Goal: Task Accomplishment & Management: Use online tool/utility

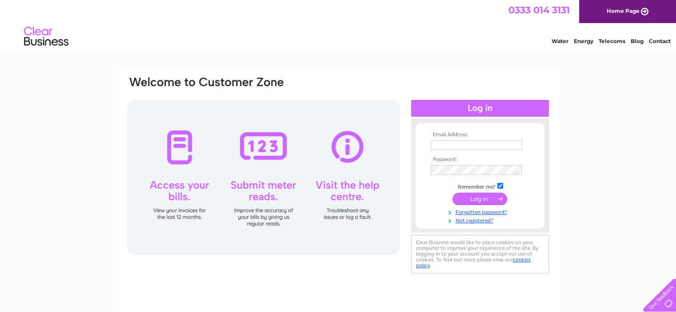
type input "mike.thompson@galbraithgroup.com"
click at [487, 196] on input "submit" at bounding box center [480, 199] width 55 height 12
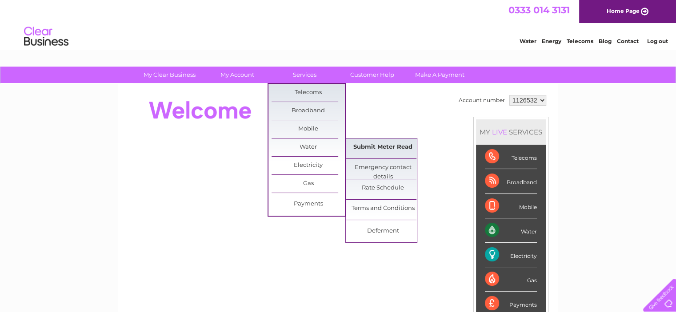
click at [370, 144] on link "Submit Meter Read" at bounding box center [382, 148] width 73 height 18
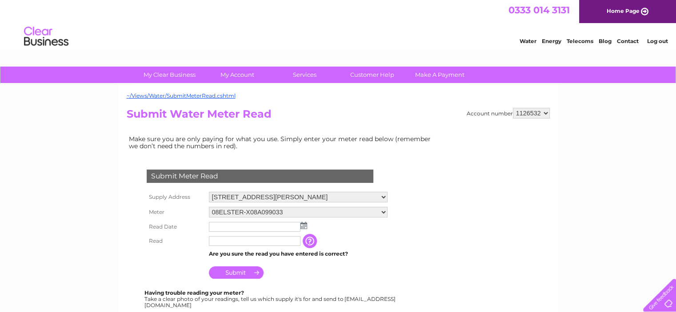
click at [302, 226] on img at bounding box center [303, 225] width 7 height 7
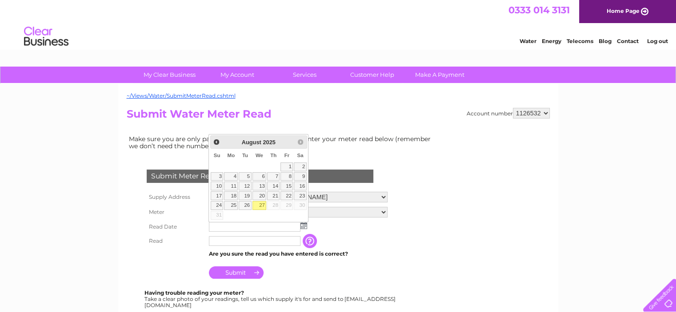
click at [256, 203] on link "27" at bounding box center [259, 205] width 14 height 9
type input "2025/08/27"
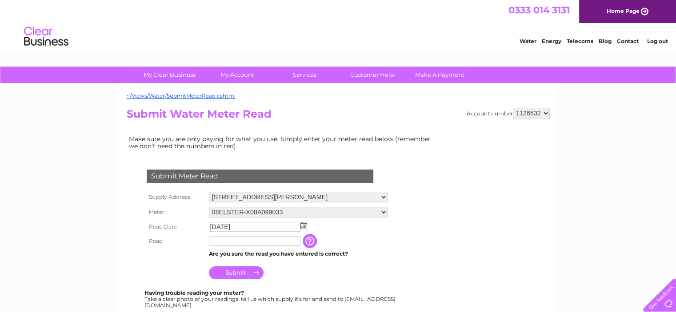
click at [237, 240] on input "text" at bounding box center [255, 241] width 92 height 10
type input "67972"
click at [237, 274] on input "Submit" at bounding box center [236, 274] width 55 height 12
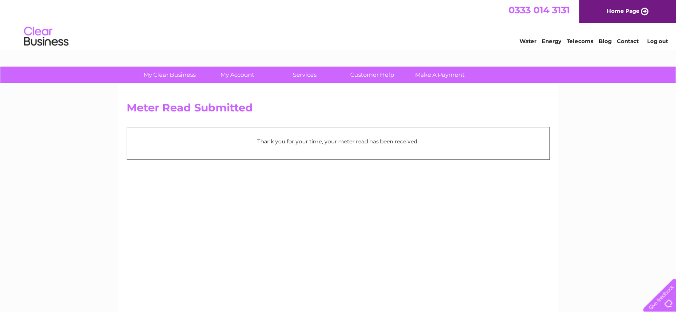
click at [663, 40] on link "Log out" at bounding box center [657, 41] width 21 height 7
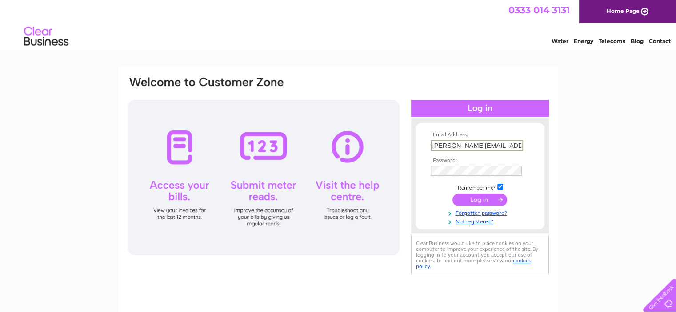
drag, startPoint x: 431, startPoint y: 147, endPoint x: 507, endPoint y: 145, distance: 75.6
click at [507, 145] on input "mike.thompson@galbraithgroup.com" at bounding box center [477, 145] width 92 height 11
type input "georgina.weston@galbraithgroup.com"
click at [488, 197] on input "submit" at bounding box center [480, 199] width 55 height 12
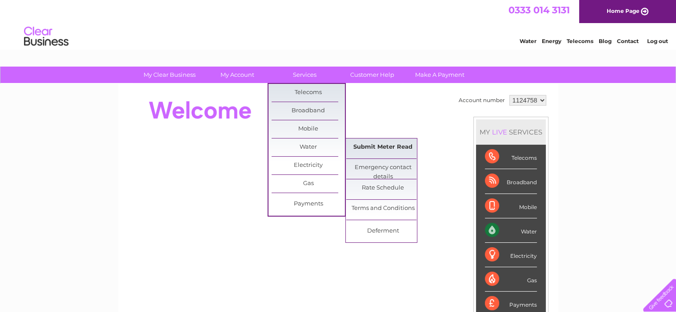
click at [382, 143] on link "Submit Meter Read" at bounding box center [382, 148] width 73 height 18
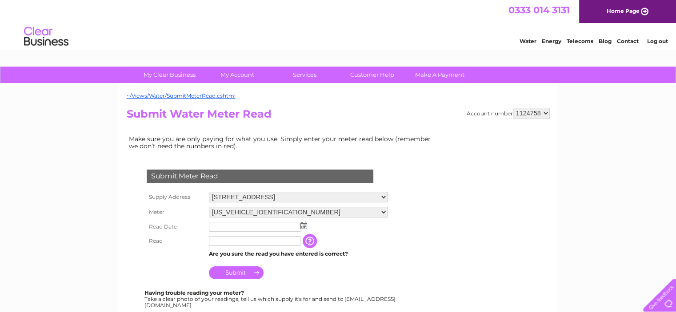
click at [302, 227] on img at bounding box center [303, 225] width 7 height 7
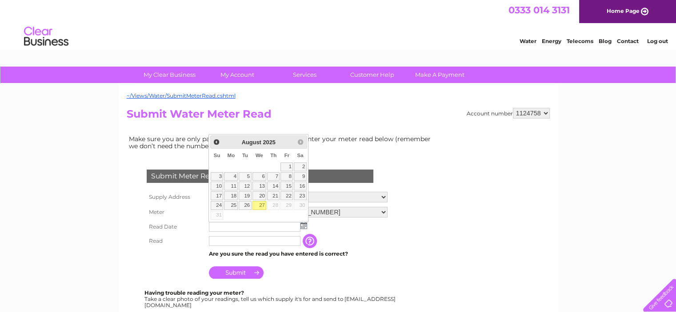
click at [260, 204] on link "27" at bounding box center [259, 205] width 14 height 9
type input "2025/08/27"
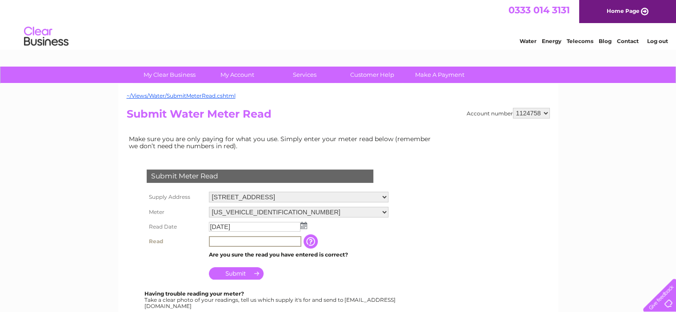
click at [254, 243] on input "text" at bounding box center [255, 241] width 92 height 11
type input "42686"
click at [249, 273] on input "Submit" at bounding box center [236, 274] width 55 height 12
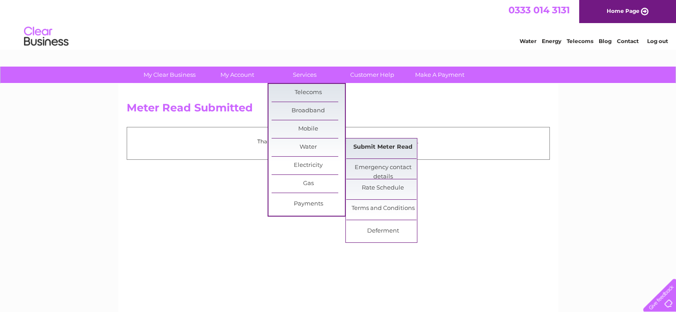
click at [379, 150] on link "Submit Meter Read" at bounding box center [382, 148] width 73 height 18
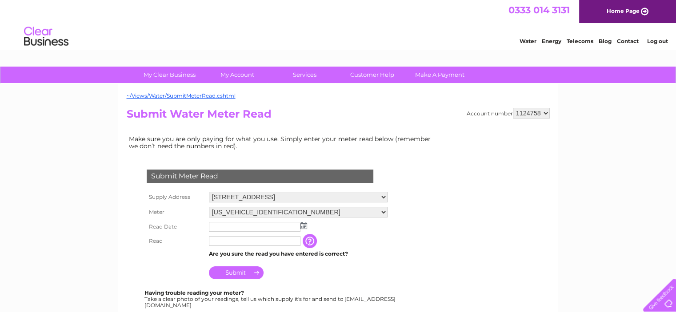
click at [305, 209] on select "06ELSTER11A151209 06ELSTER19M220602" at bounding box center [298, 212] width 179 height 11
select select "190712"
click at [209, 207] on select "06ELSTER11A151209 06ELSTER19M220602" at bounding box center [298, 213] width 179 height 12
click at [256, 230] on input "text" at bounding box center [255, 228] width 92 height 10
click at [303, 226] on img at bounding box center [303, 225] width 7 height 7
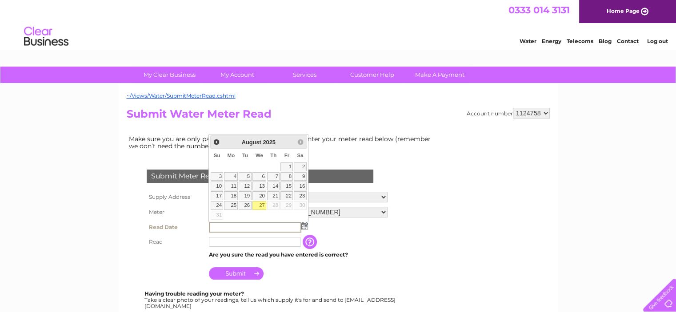
click at [260, 204] on link "27" at bounding box center [259, 205] width 14 height 9
type input "2025/08/27"
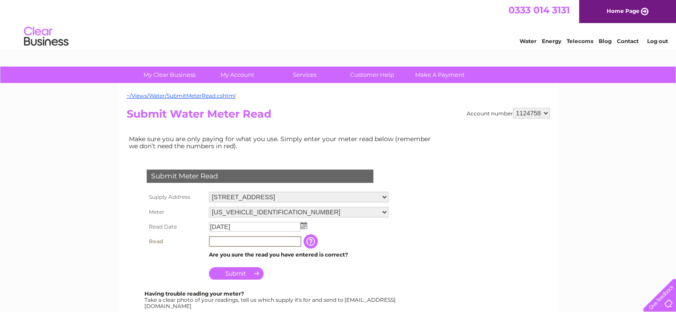
click at [259, 238] on input "text" at bounding box center [255, 241] width 92 height 11
type input "1580"
click at [244, 270] on input "Submit" at bounding box center [236, 274] width 55 height 12
